Goal: Find specific page/section: Find specific page/section

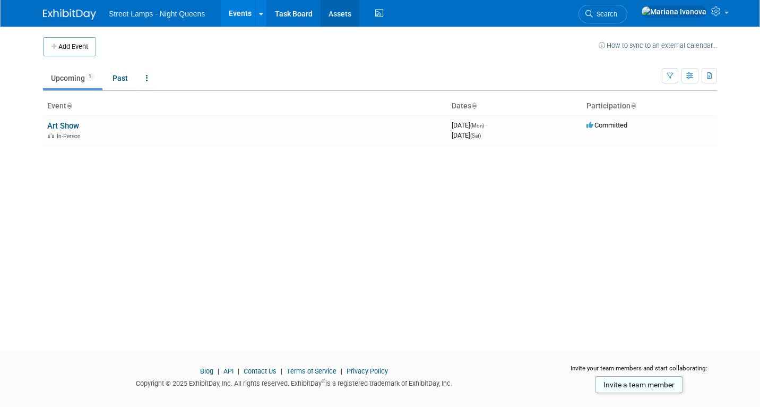
click at [341, 12] on link "Assets" at bounding box center [340, 13] width 39 height 27
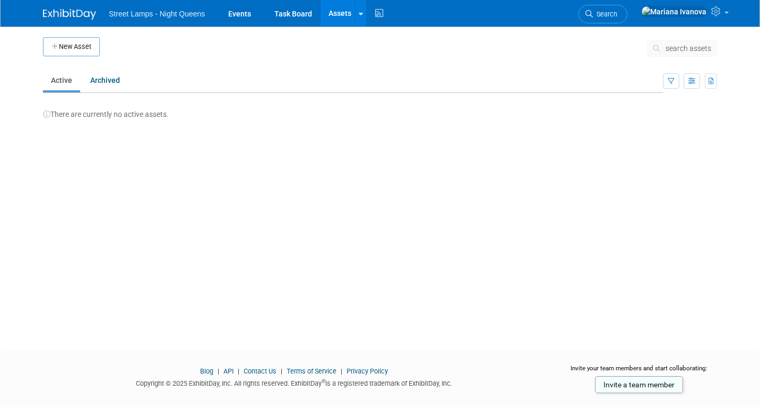
click at [68, 12] on img at bounding box center [69, 14] width 53 height 11
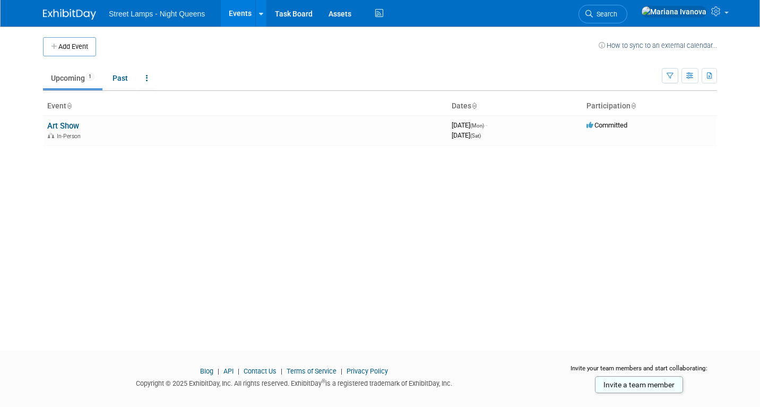
click at [59, 13] on img at bounding box center [69, 14] width 53 height 11
